Goal: Task Accomplishment & Management: Manage account settings

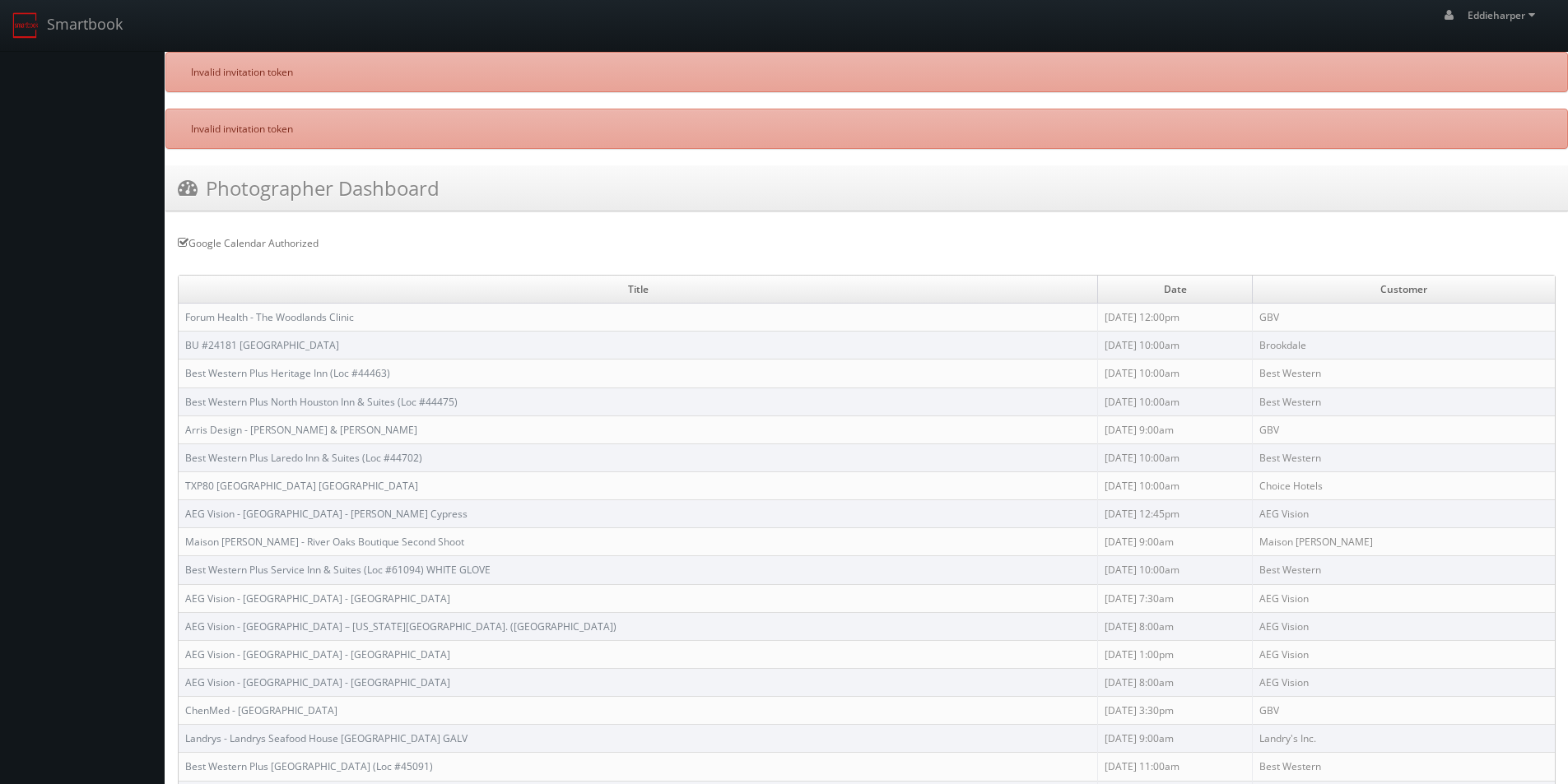
click at [478, 487] on td "TXP80 [GEOGRAPHIC_DATA] [GEOGRAPHIC_DATA]" at bounding box center [638, 485] width 919 height 28
click at [378, 482] on link "TXP80 [GEOGRAPHIC_DATA] [GEOGRAPHIC_DATA]" at bounding box center [301, 486] width 233 height 14
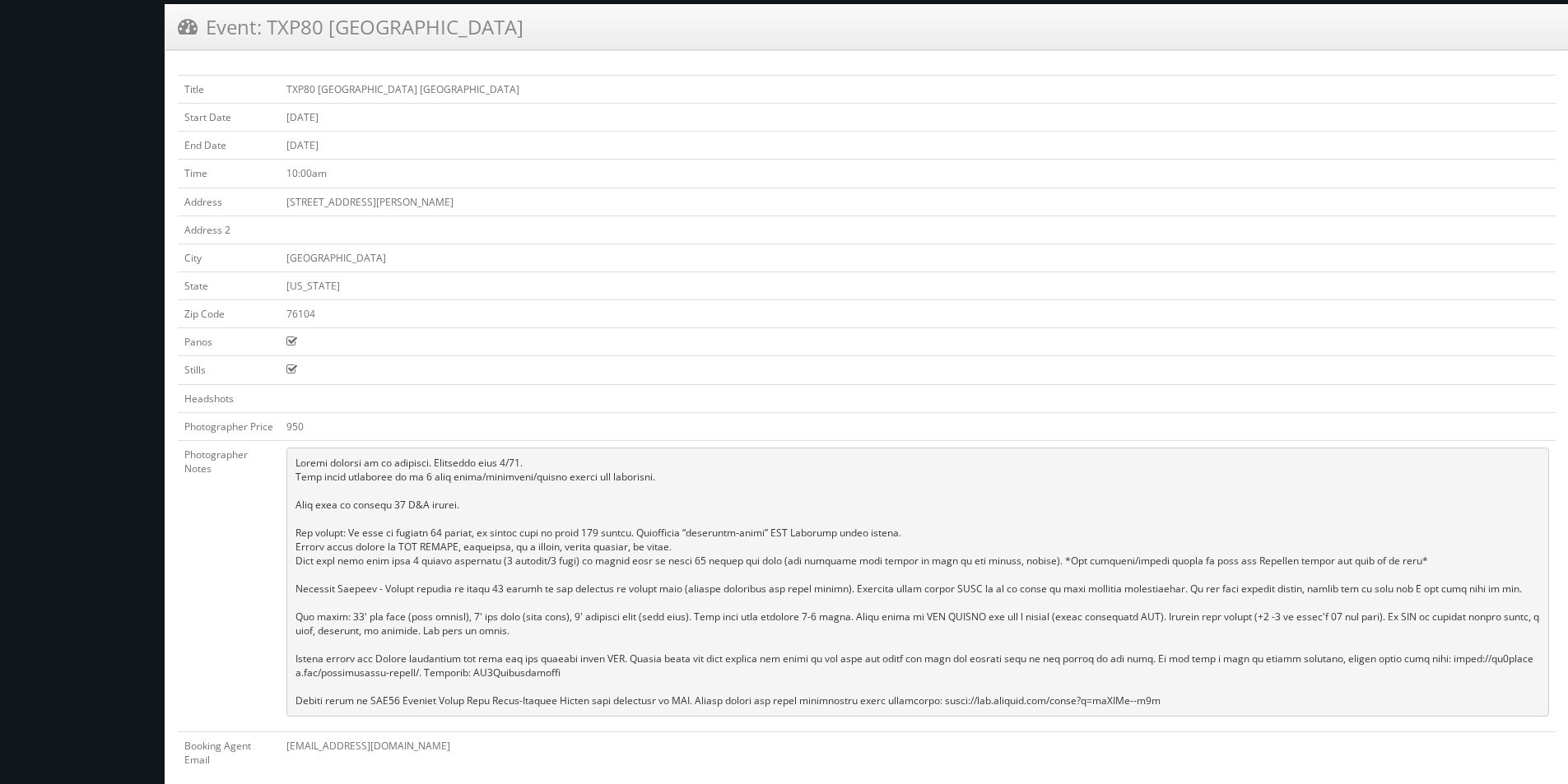
scroll to position [80, 0]
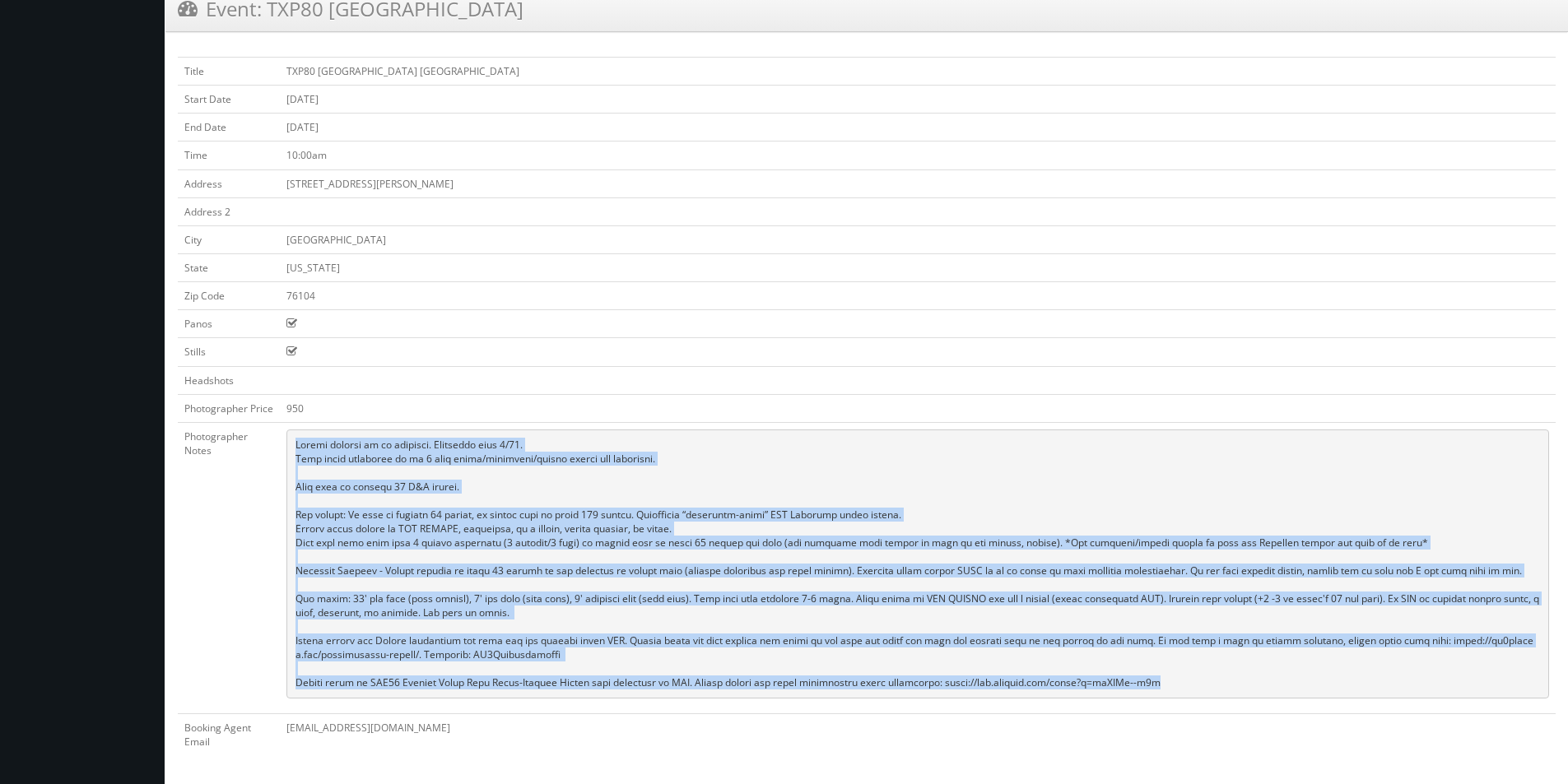
drag, startPoint x: 1188, startPoint y: 683, endPoint x: 296, endPoint y: 449, distance: 922.2
click at [296, 449] on pre at bounding box center [917, 564] width 1263 height 269
copy pre "Onsite contact to be provided. Overnight stay 9/17. Full shoot including up to …"
drag, startPoint x: 517, startPoint y: 57, endPoint x: 287, endPoint y: 59, distance: 230.0
click at [287, 59] on td "TXP80 [GEOGRAPHIC_DATA] [GEOGRAPHIC_DATA]" at bounding box center [917, 71] width 1275 height 28
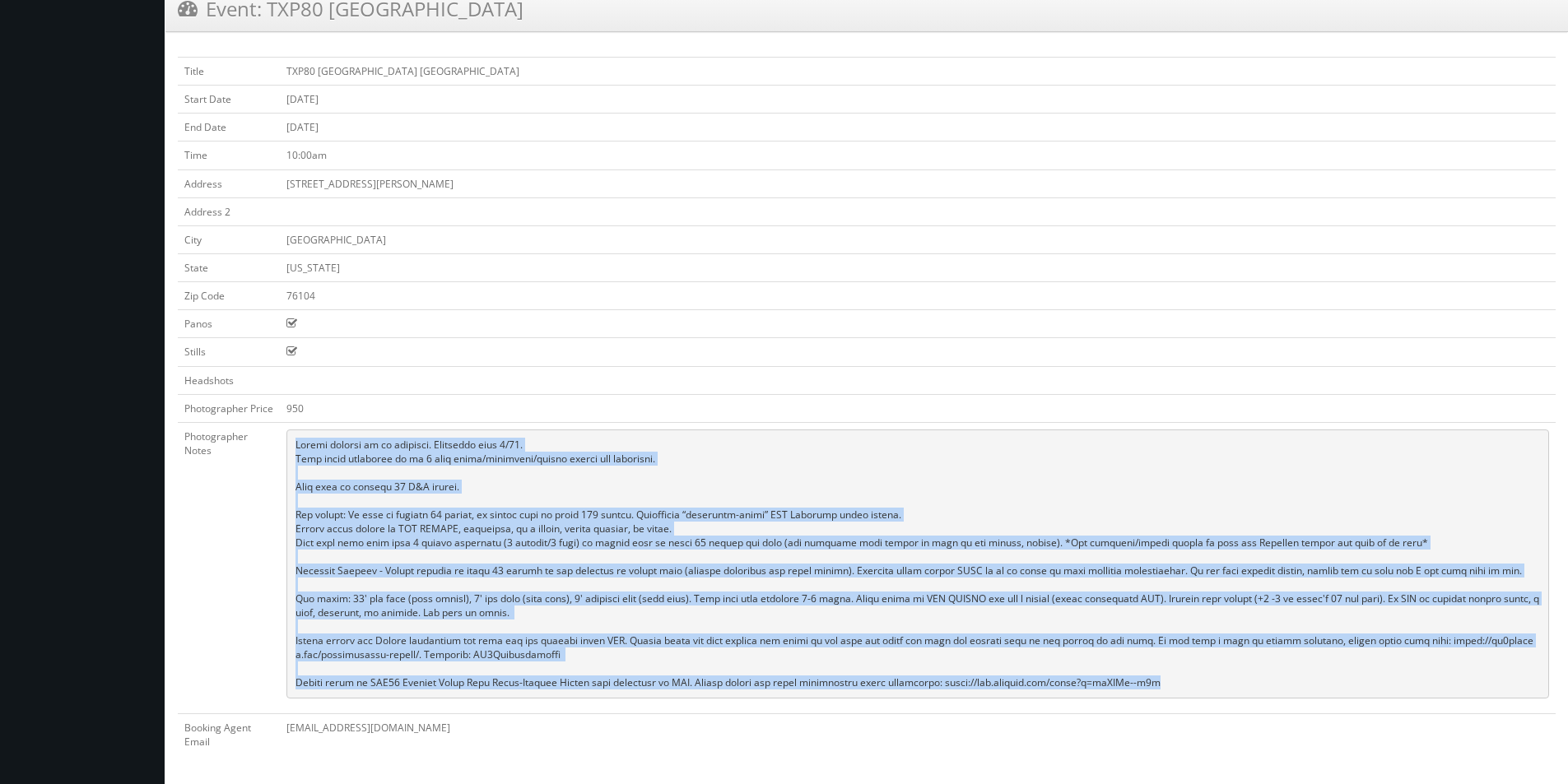
copy td "TXP80 [GEOGRAPHIC_DATA] [GEOGRAPHIC_DATA]"
